Goal: Obtain resource: Obtain resource

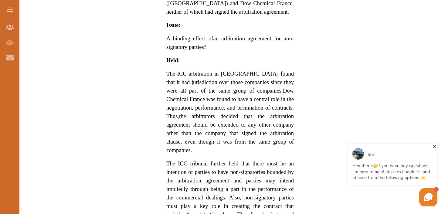
scroll to position [530, 0]
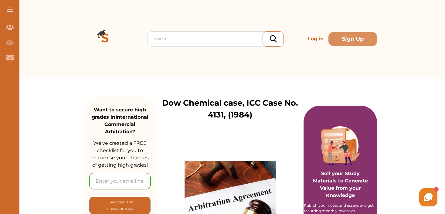
click at [211, 111] on p "Dow Chemical case, ICC Case No. 4131, (1984)" at bounding box center [230, 109] width 147 height 24
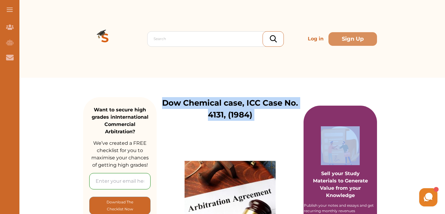
click at [211, 111] on p "Dow Chemical case, ICC Case No. 4131, (1984)" at bounding box center [230, 109] width 147 height 24
copy div "Dow Chemical case, ICC Case No. 4131, (1984) Dow Chemical case concerns, inter …"
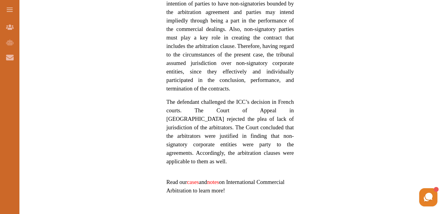
scroll to position [702, 0]
